Goal: Navigation & Orientation: Find specific page/section

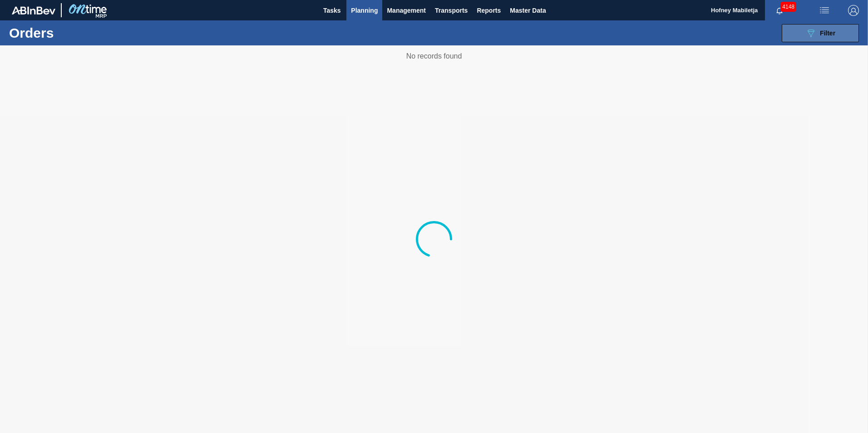
click at [835, 32] on span "Filter" at bounding box center [827, 32] width 15 height 7
click at [839, 30] on button "089F7B8B-B2A5-4AFE-B5C0-19BA573D28AC Filter" at bounding box center [819, 33] width 77 height 18
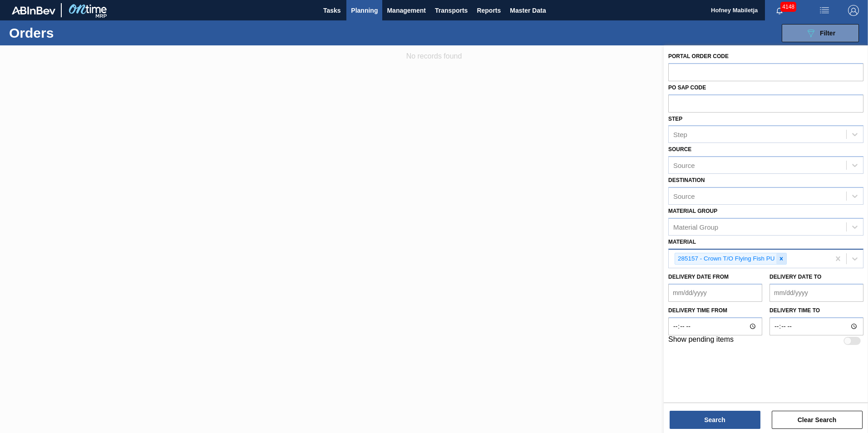
click at [783, 259] on icon at bounding box center [781, 259] width 6 height 6
click at [369, 10] on span "Planning" at bounding box center [364, 10] width 27 height 11
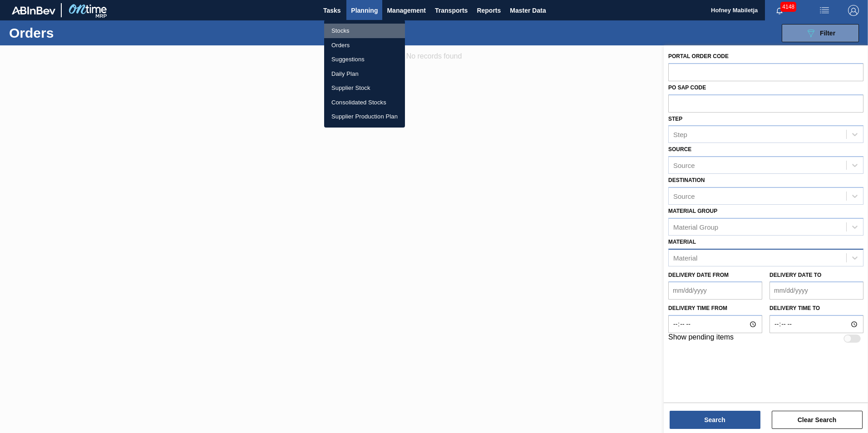
click at [343, 31] on li "Stocks" at bounding box center [364, 31] width 81 height 15
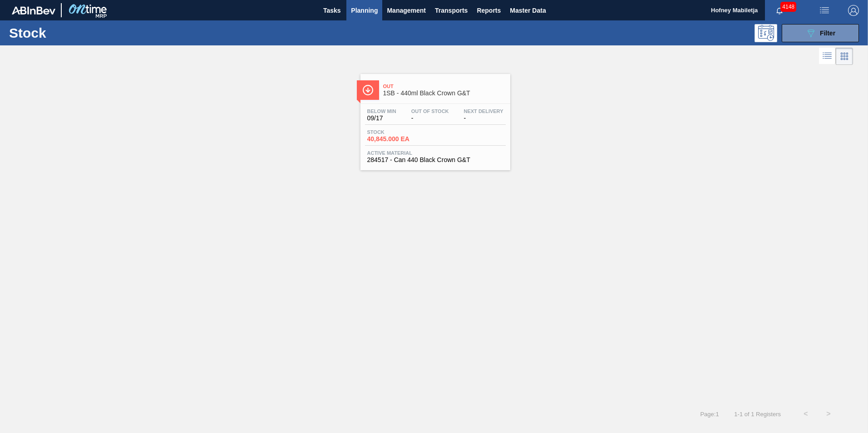
click at [427, 121] on span "-" at bounding box center [430, 118] width 38 height 7
